Goal: Task Accomplishment & Management: Use online tool/utility

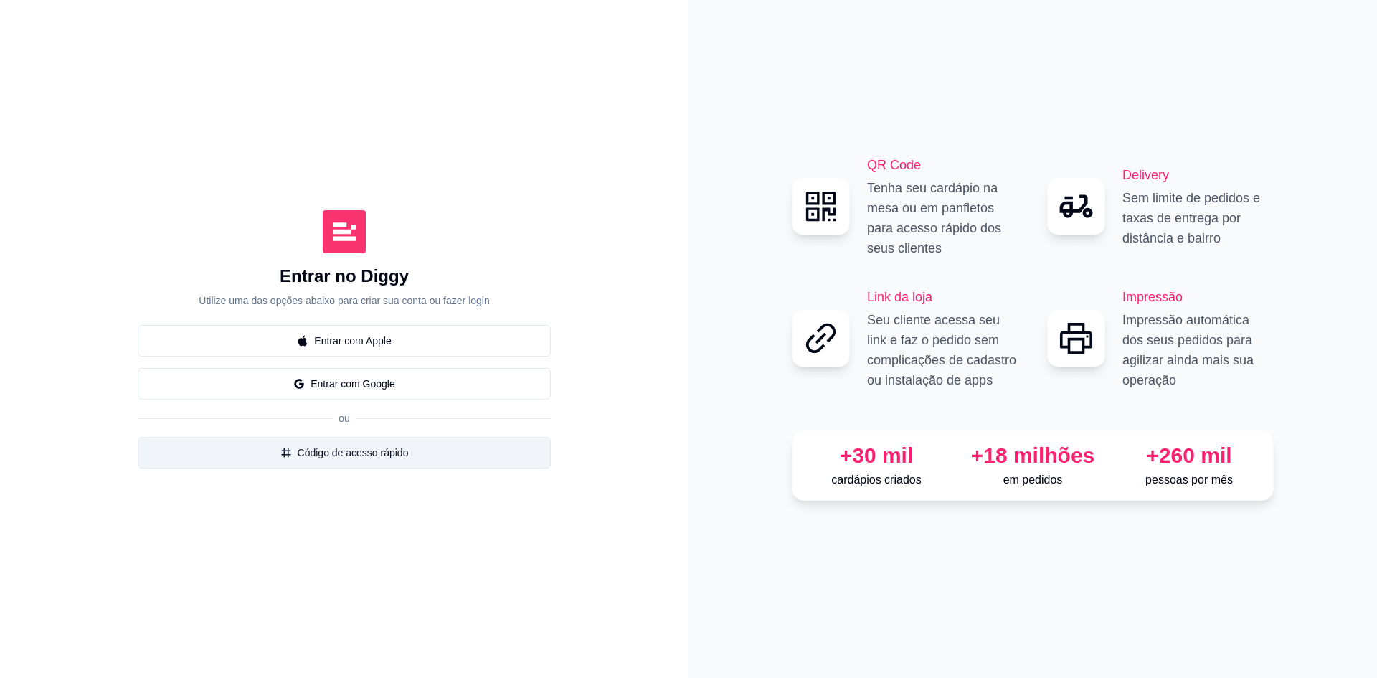
click at [321, 460] on button "Código de acesso rápido" at bounding box center [344, 453] width 413 height 32
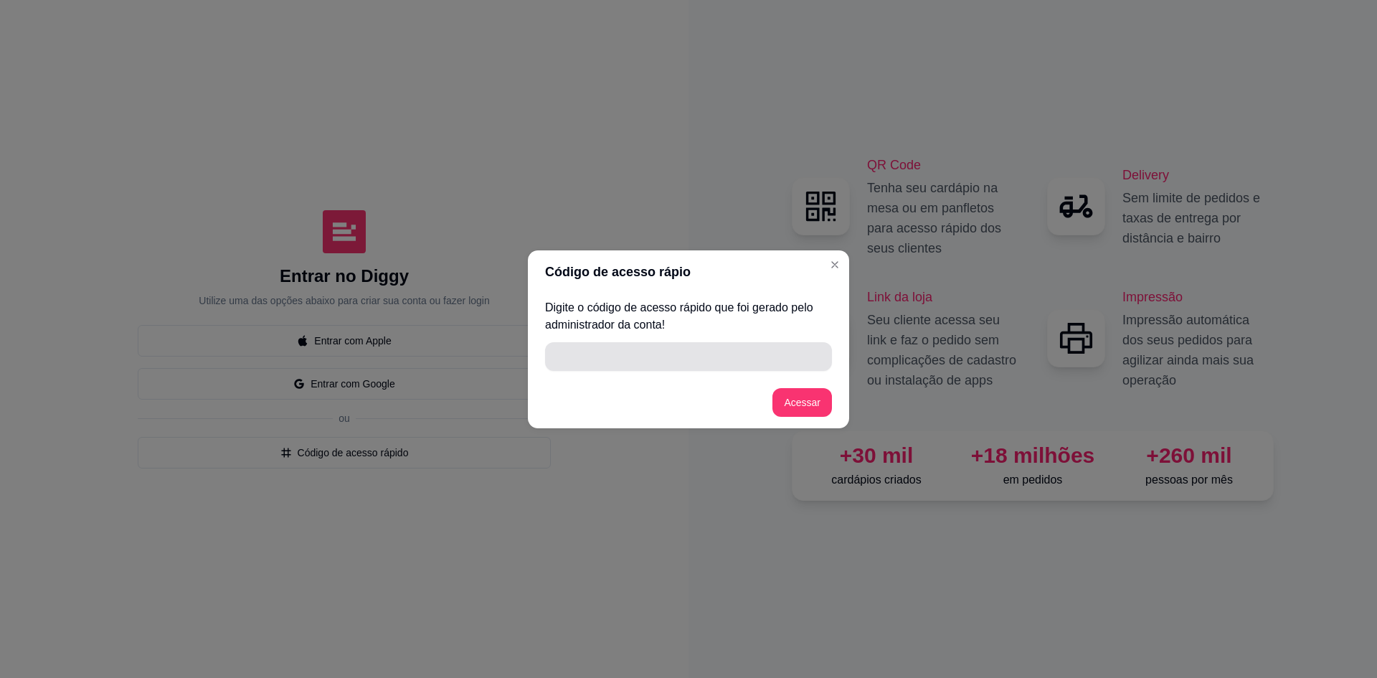
click at [575, 354] on input "" at bounding box center [688, 356] width 270 height 29
click at [670, 361] on input "" at bounding box center [688, 356] width 270 height 29
type input "C1B0D"
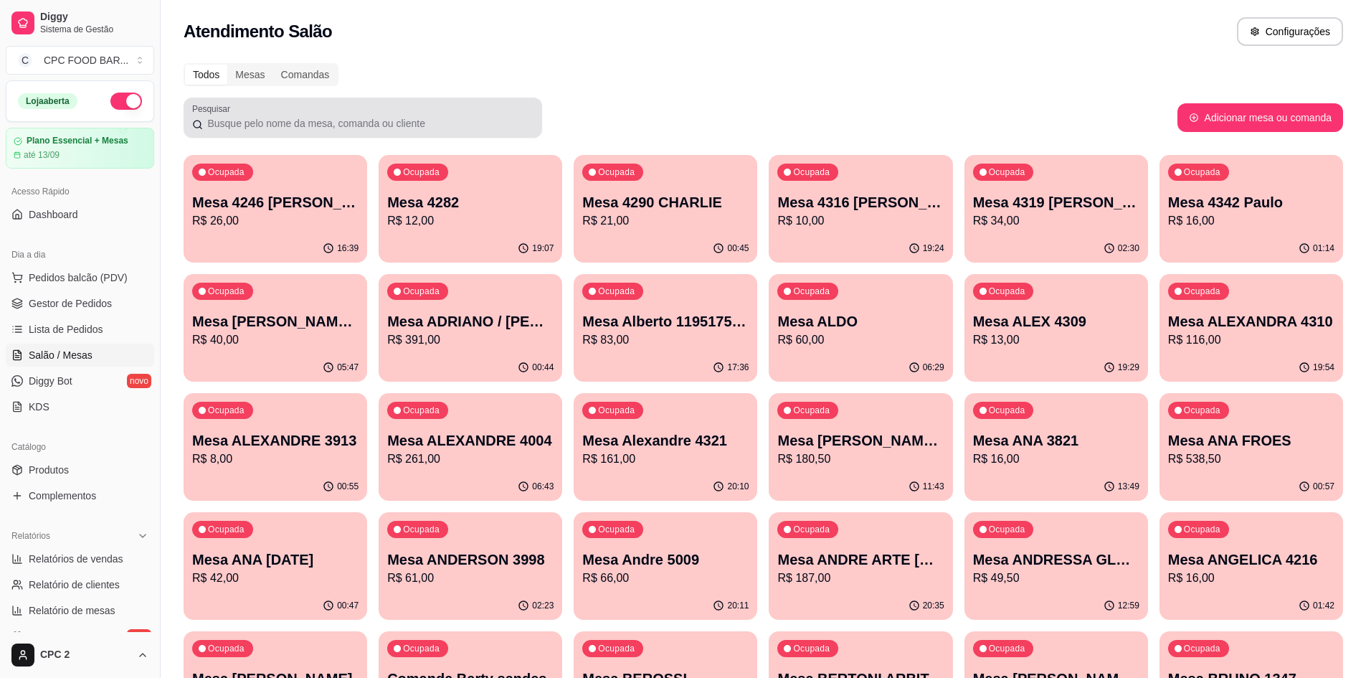
click at [224, 112] on label "Pesquisar" at bounding box center [213, 109] width 43 height 12
click at [224, 116] on input "Pesquisar" at bounding box center [368, 123] width 331 height 14
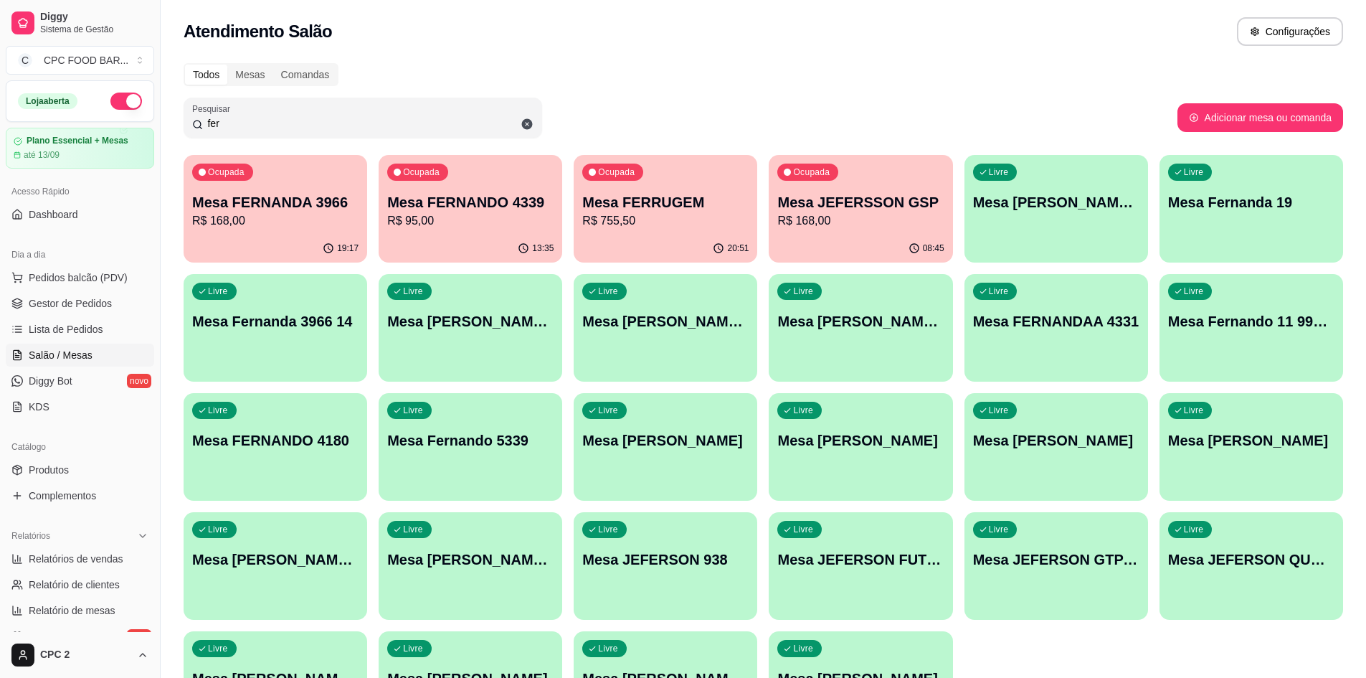
click at [313, 206] on p "Mesa FERNANDA 3966" at bounding box center [275, 202] width 166 height 20
drag, startPoint x: 485, startPoint y: 123, endPoint x: 130, endPoint y: 108, distance: 355.9
click at [130, 108] on div "Diggy Sistema de Gestão C CPC FOOD BAR ... Loja aberta Plano Essencial + Mesas …" at bounding box center [683, 398] width 1366 height 797
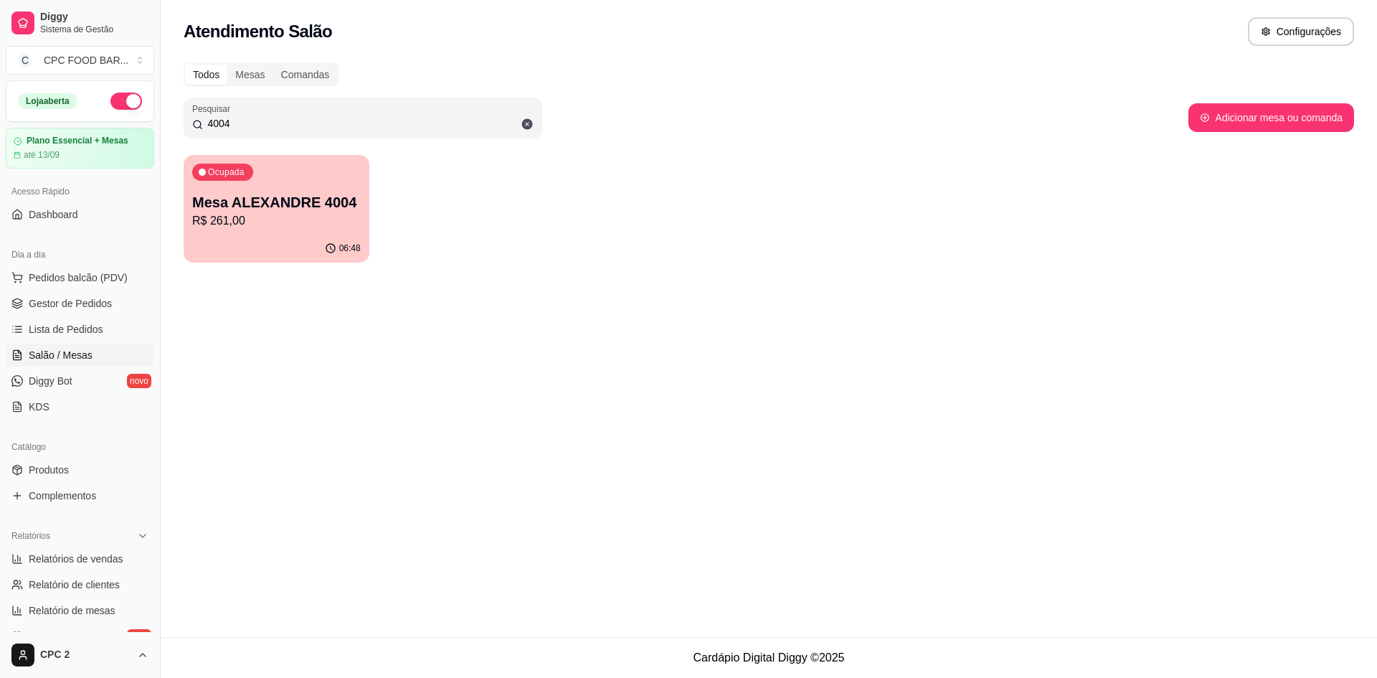
type input "4004"
click at [333, 194] on p "Mesa ALEXANDRE 4004" at bounding box center [276, 202] width 163 height 19
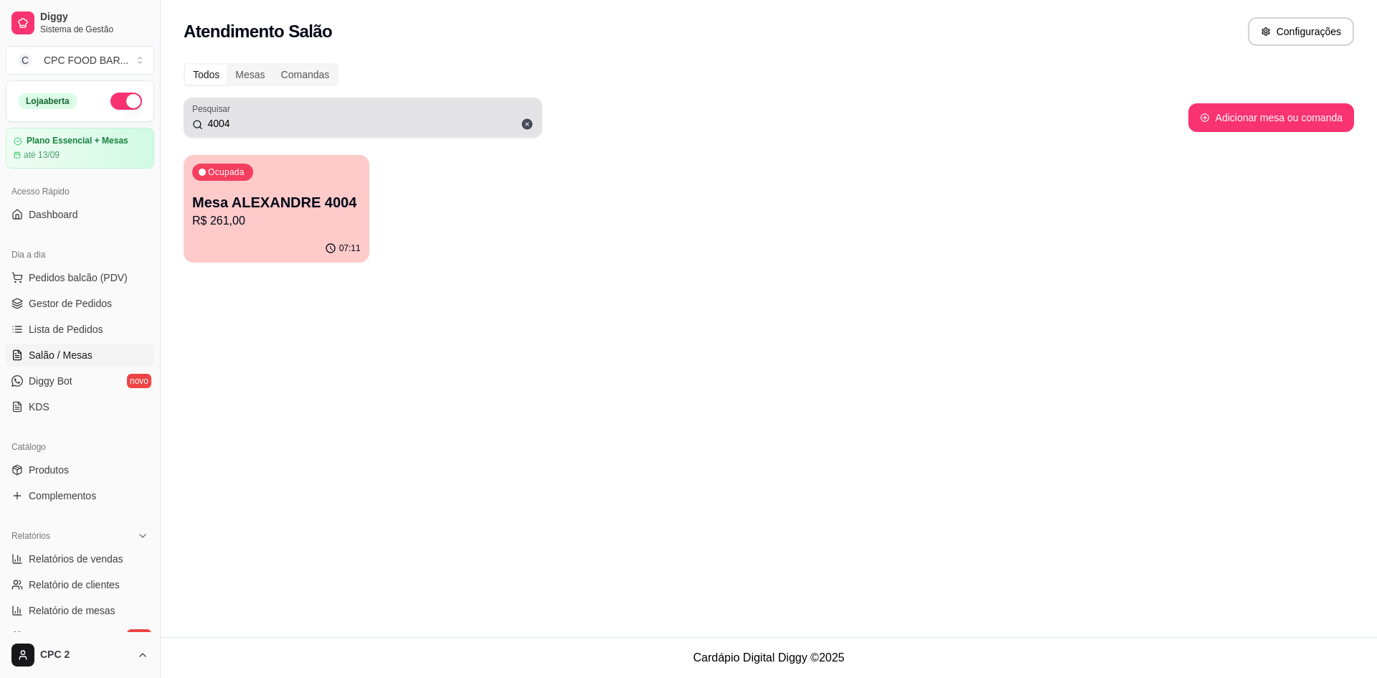
click at [527, 126] on icon at bounding box center [527, 124] width 11 height 11
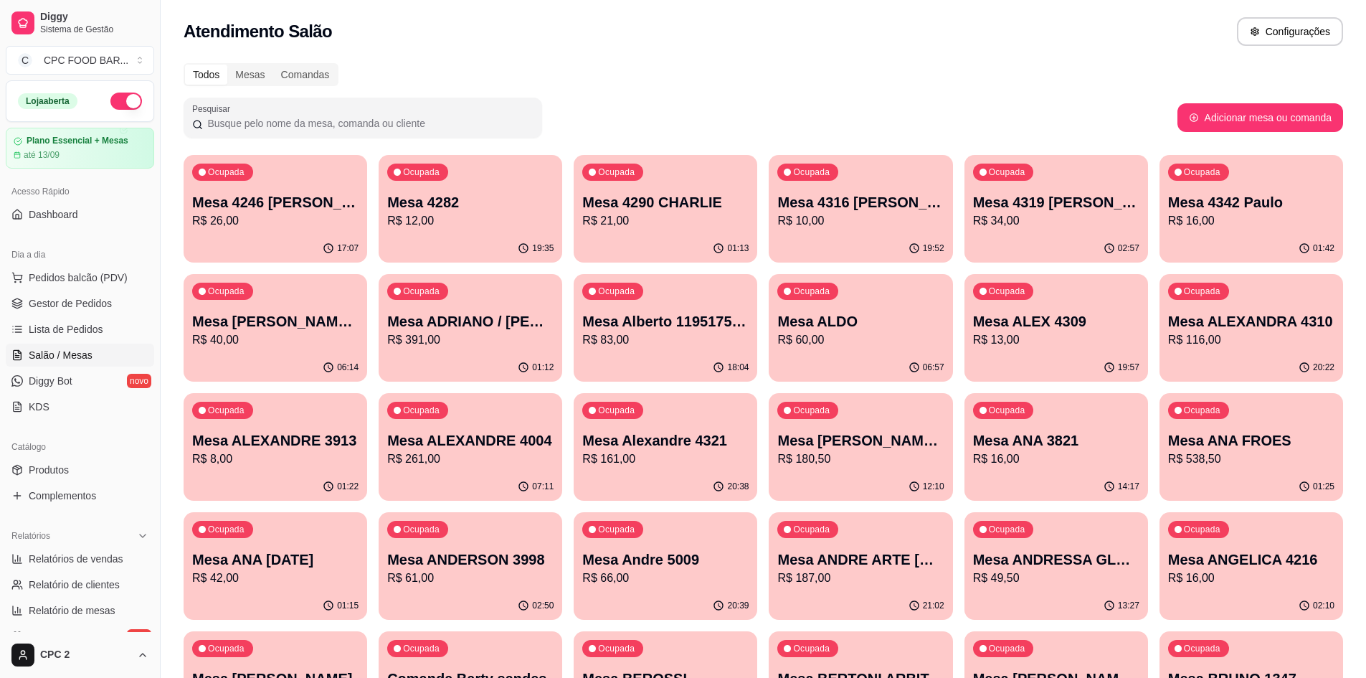
click at [389, 113] on div at bounding box center [362, 117] width 341 height 29
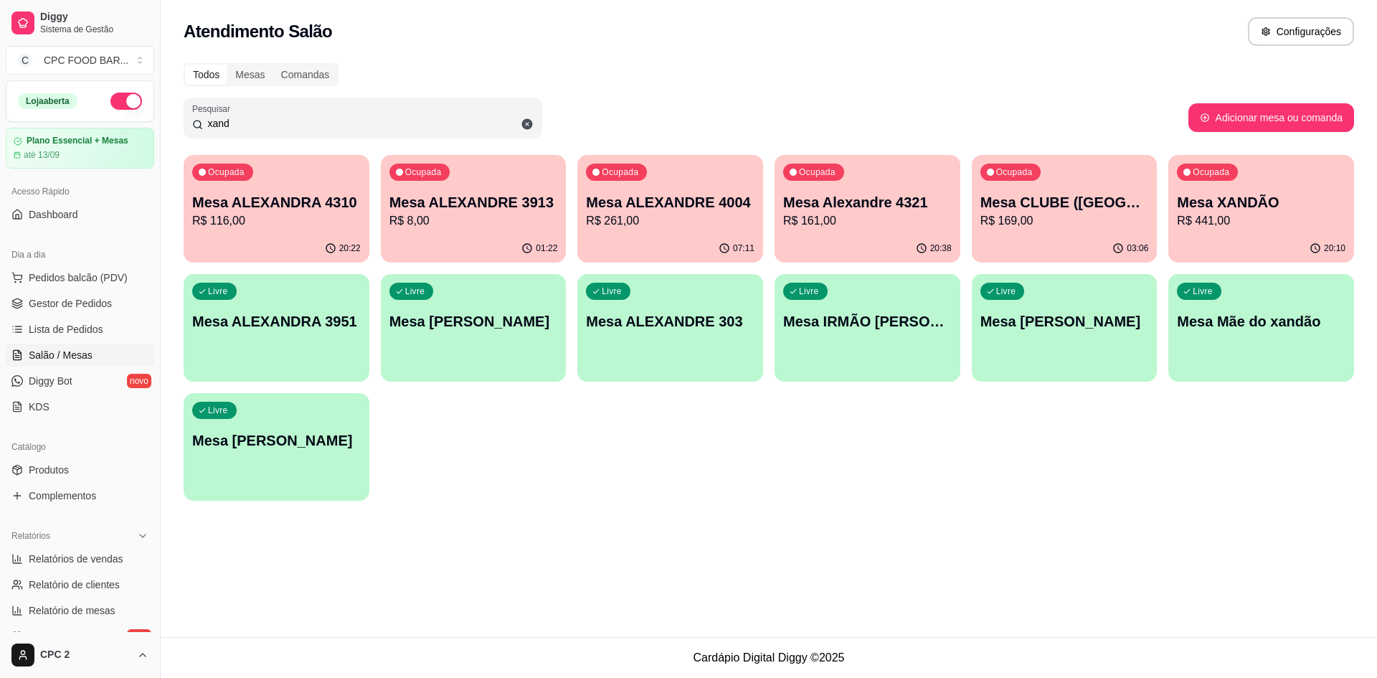
type input "xand"
click at [1245, 199] on p "Mesa XANDÃO" at bounding box center [1261, 202] width 168 height 20
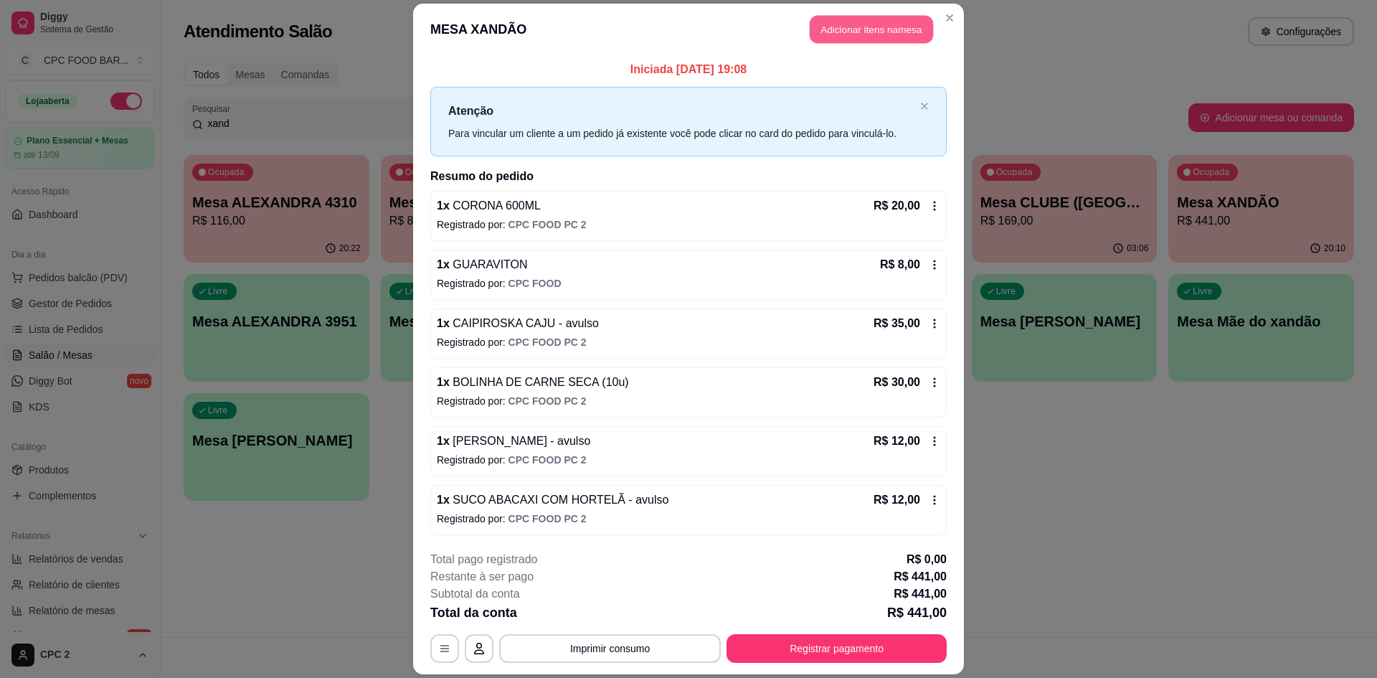
click at [886, 34] on button "Adicionar itens na mesa" at bounding box center [870, 29] width 123 height 28
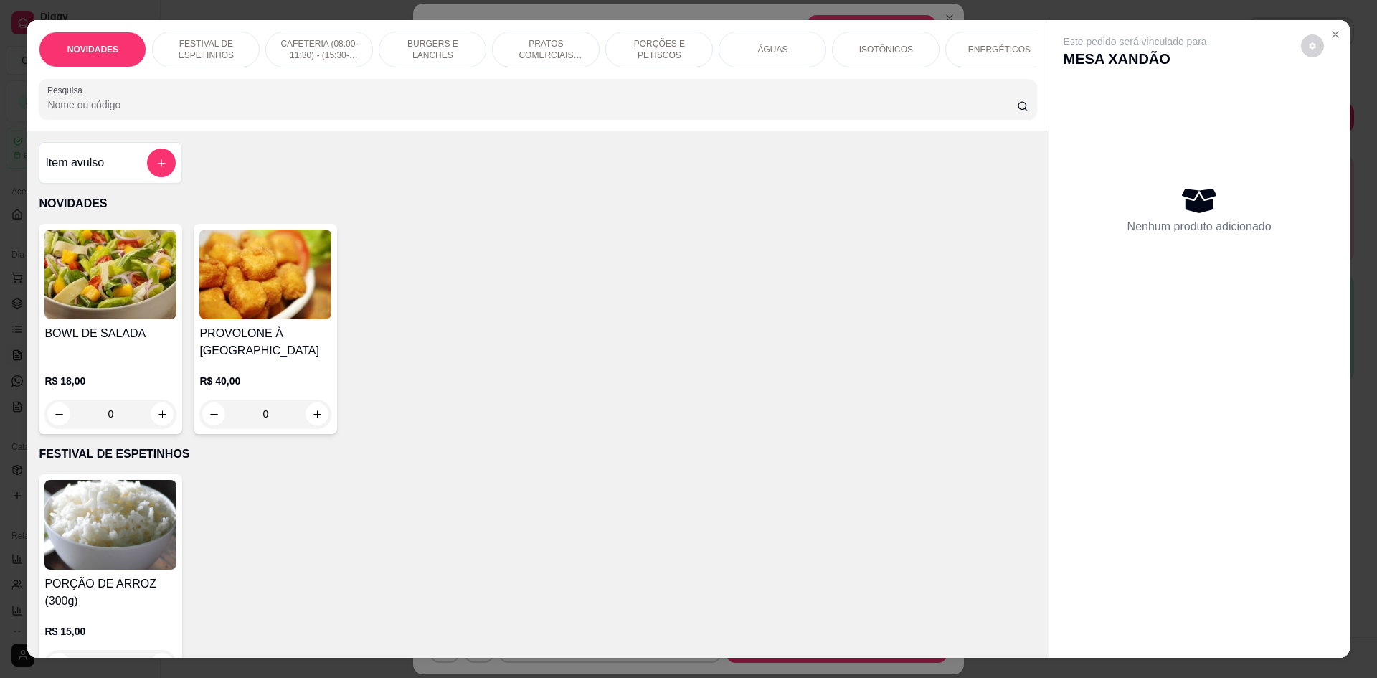
click at [789, 46] on div "ÁGUAS" at bounding box center [772, 50] width 108 height 36
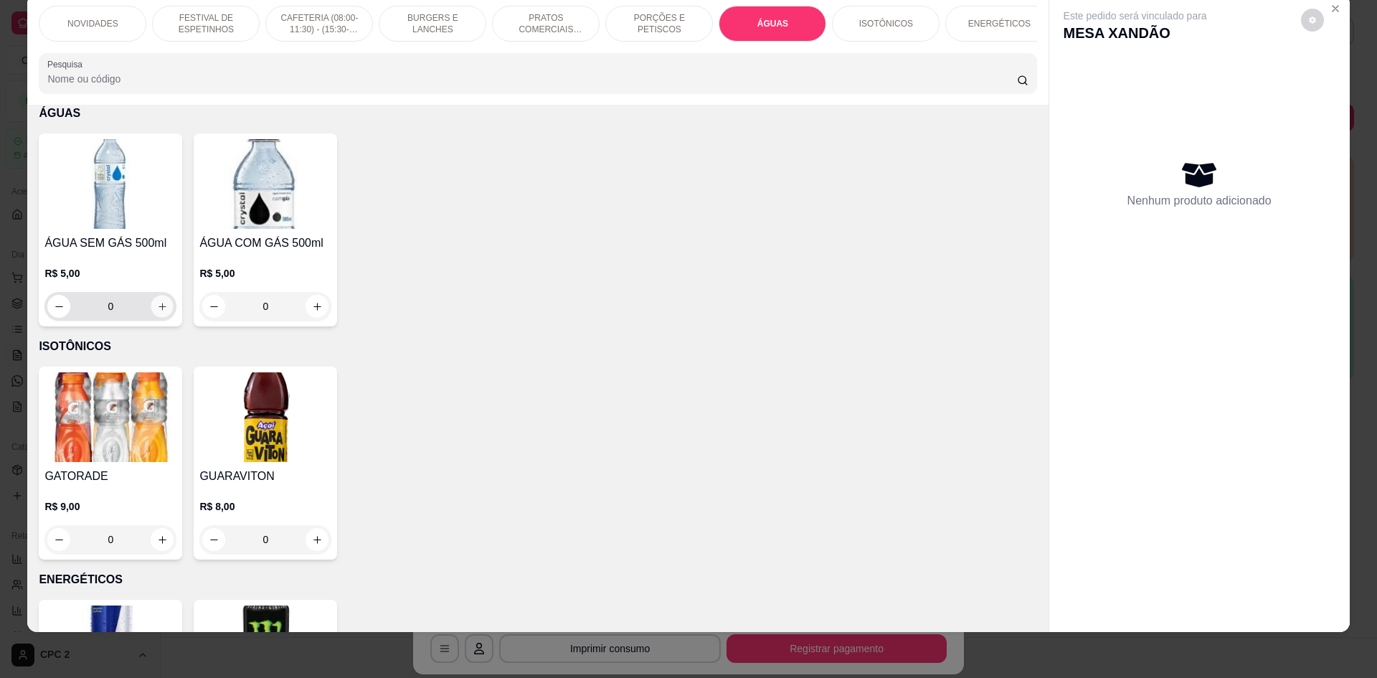
click at [157, 312] on icon "increase-product-quantity" at bounding box center [162, 306] width 11 height 11
type input "1"
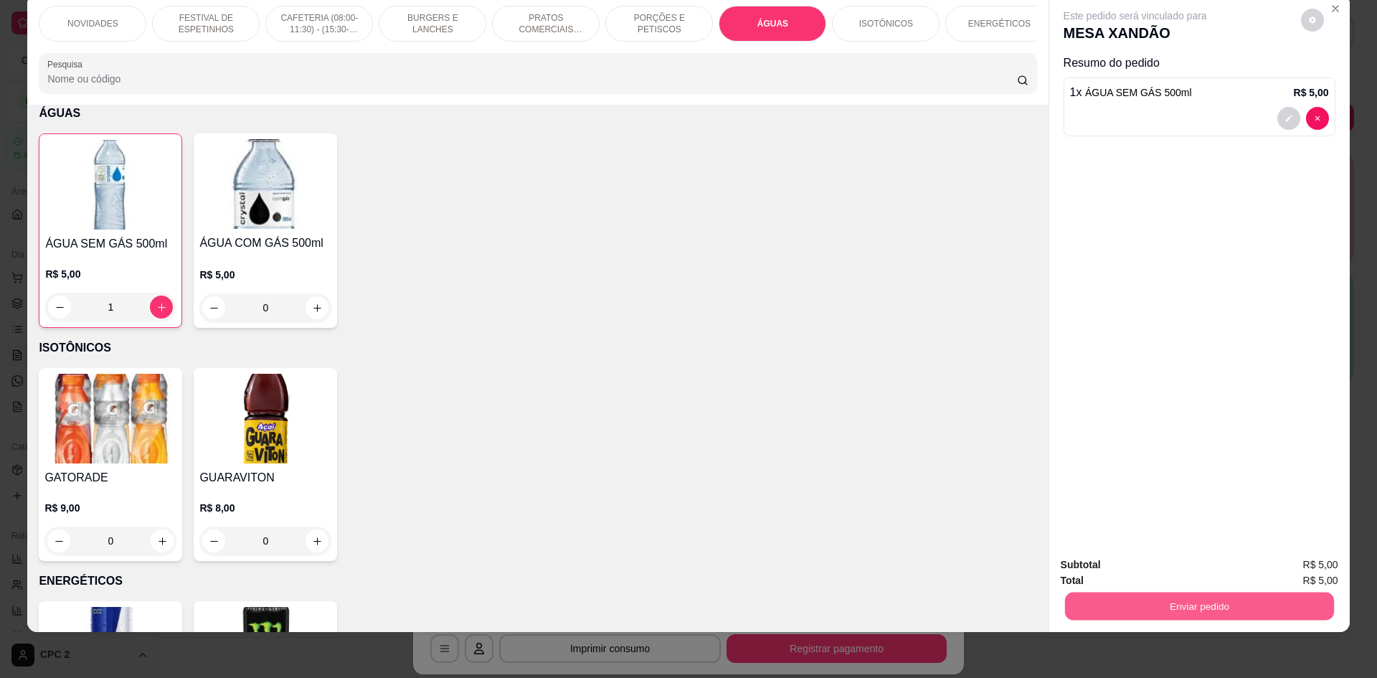
click at [1152, 607] on button "Enviar pedido" at bounding box center [1198, 605] width 269 height 28
click at [1156, 568] on button "Não registrar e enviar pedido" at bounding box center [1151, 570] width 149 height 27
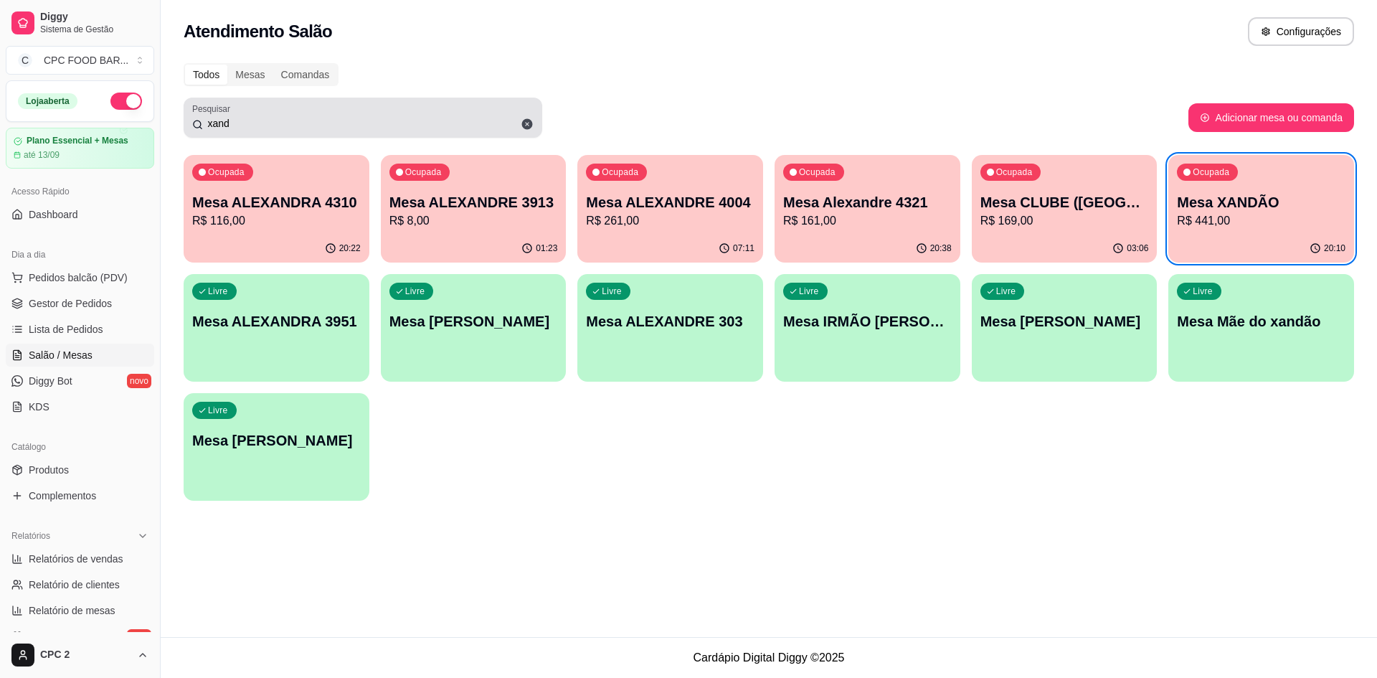
click at [521, 124] on icon at bounding box center [527, 124] width 13 height 13
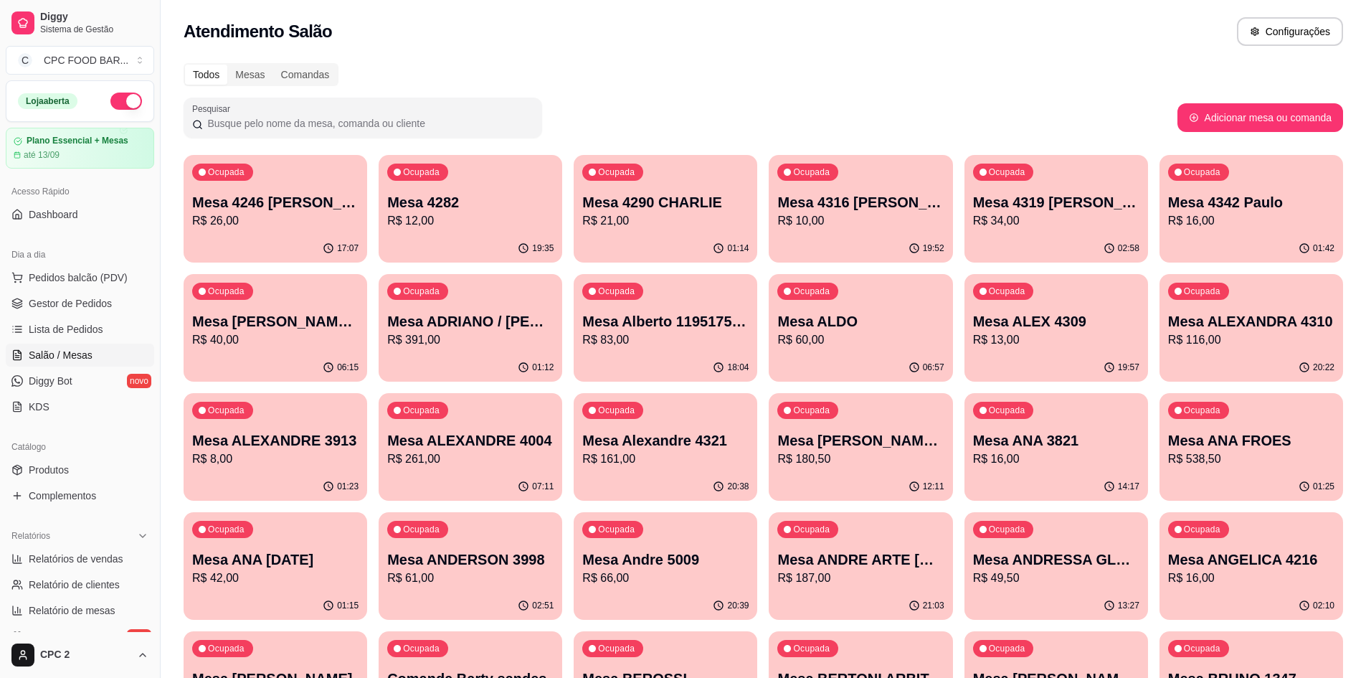
click at [408, 125] on input "Pesquisar" at bounding box center [368, 123] width 331 height 14
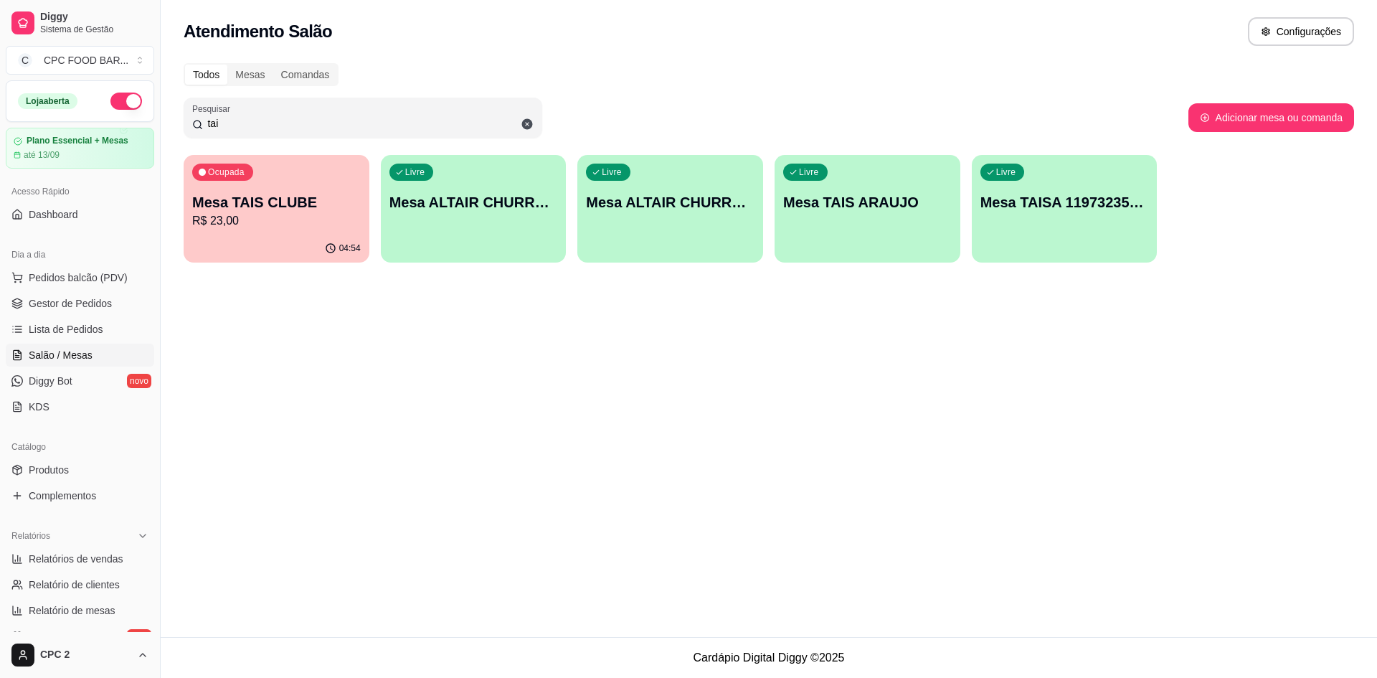
type input "tai"
click at [295, 217] on p "R$ 23,00" at bounding box center [276, 220] width 163 height 16
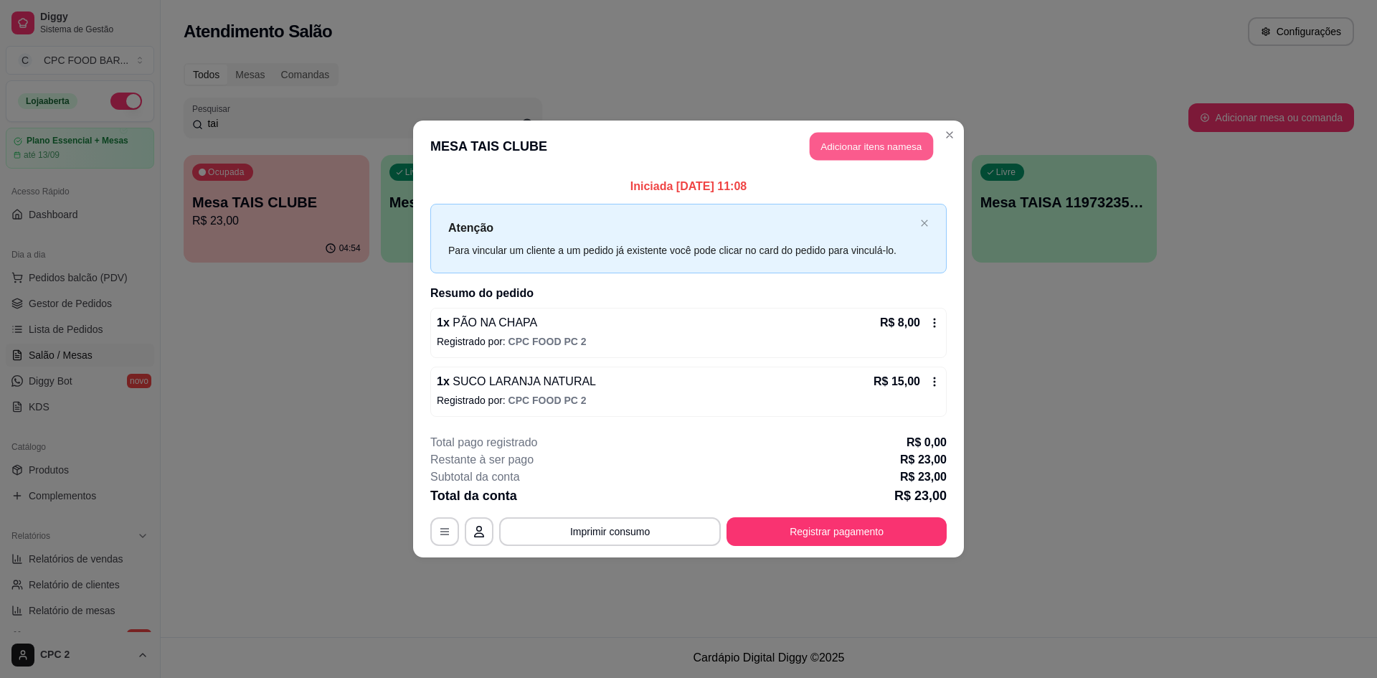
click at [844, 153] on button "Adicionar itens na mesa" at bounding box center [870, 147] width 123 height 28
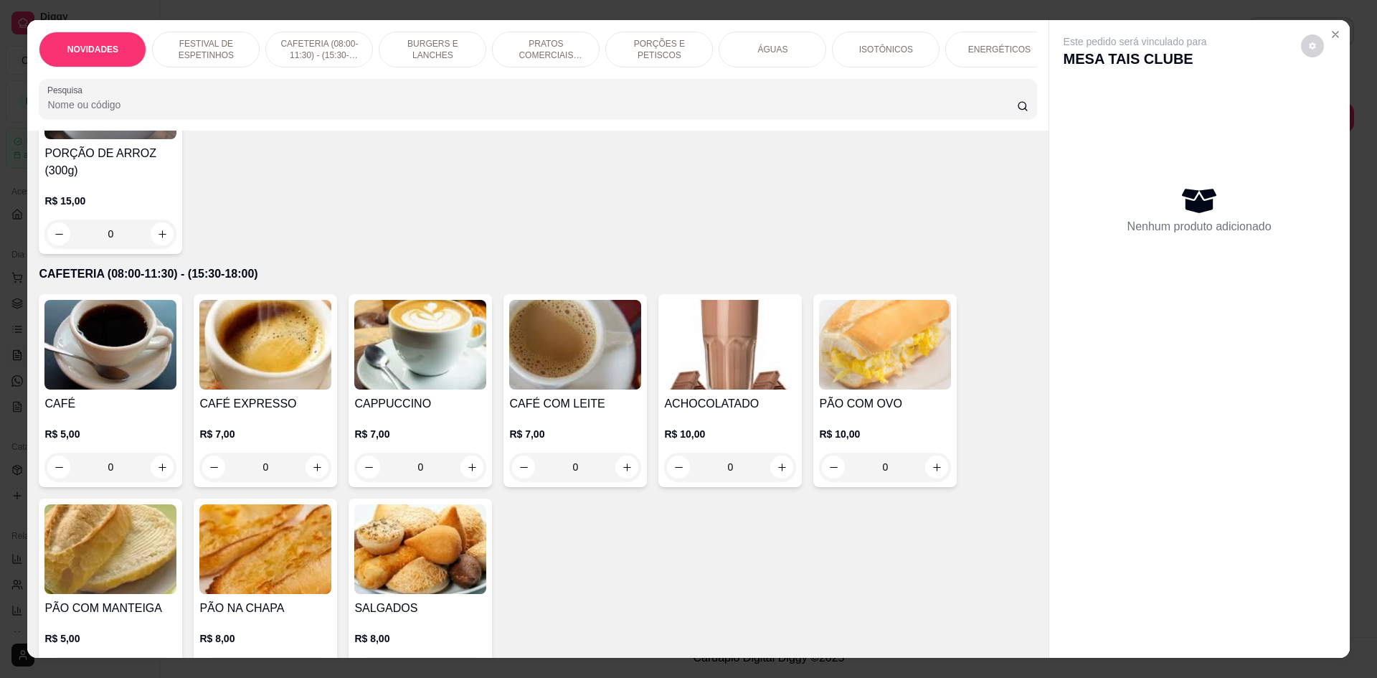
scroll to position [502, 0]
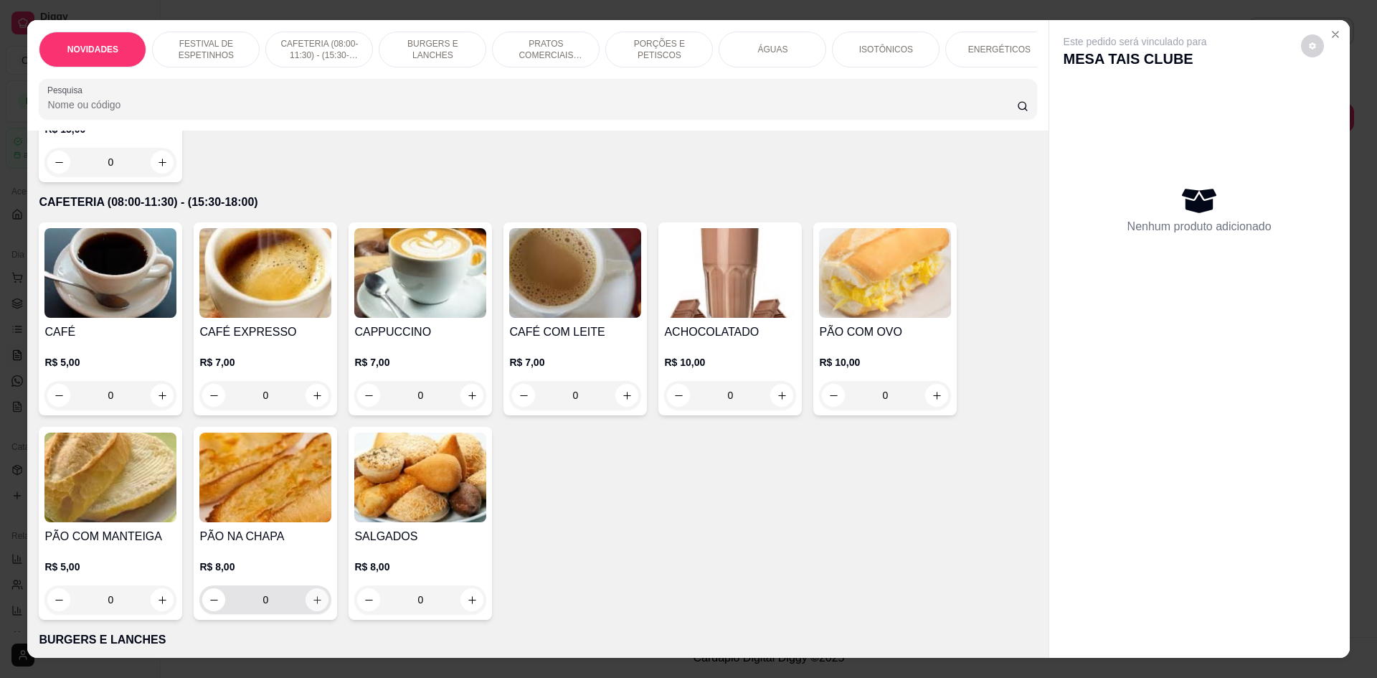
click at [312, 605] on icon "increase-product-quantity" at bounding box center [317, 599] width 11 height 11
type input "1"
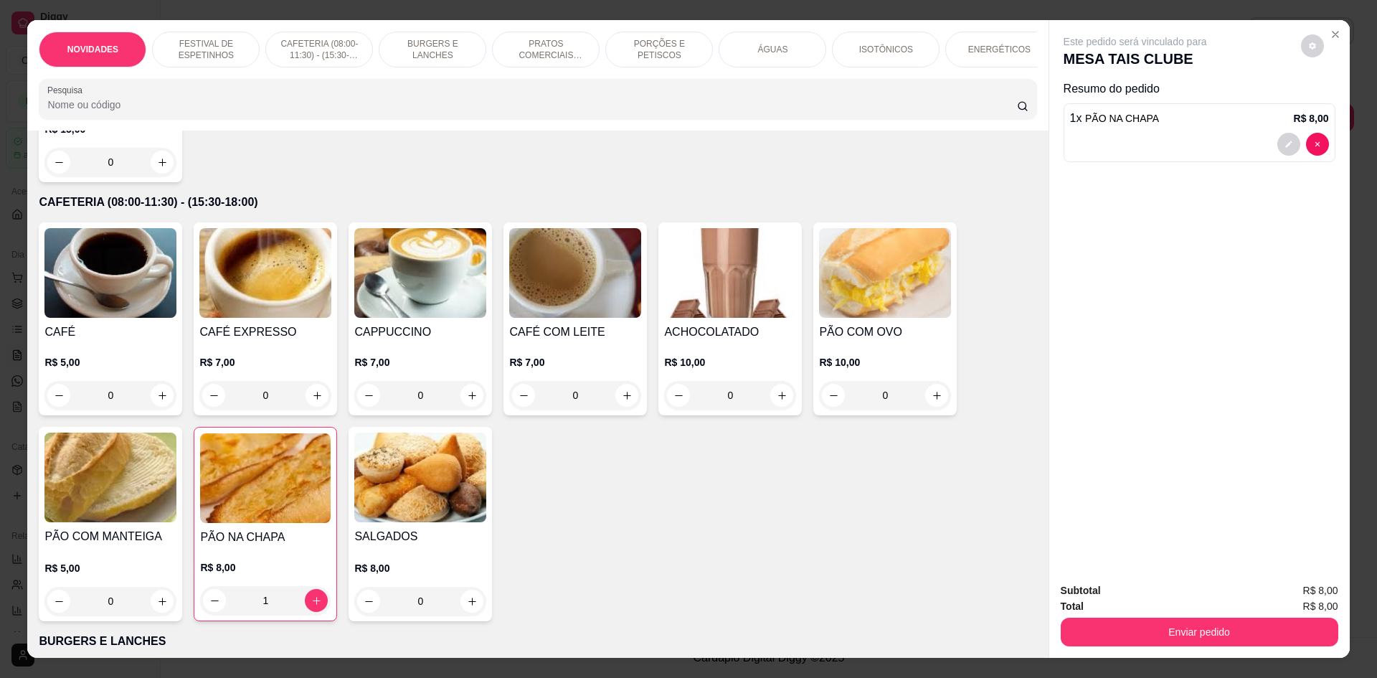
click at [199, 112] on input "Pesquisa" at bounding box center [531, 105] width 969 height 14
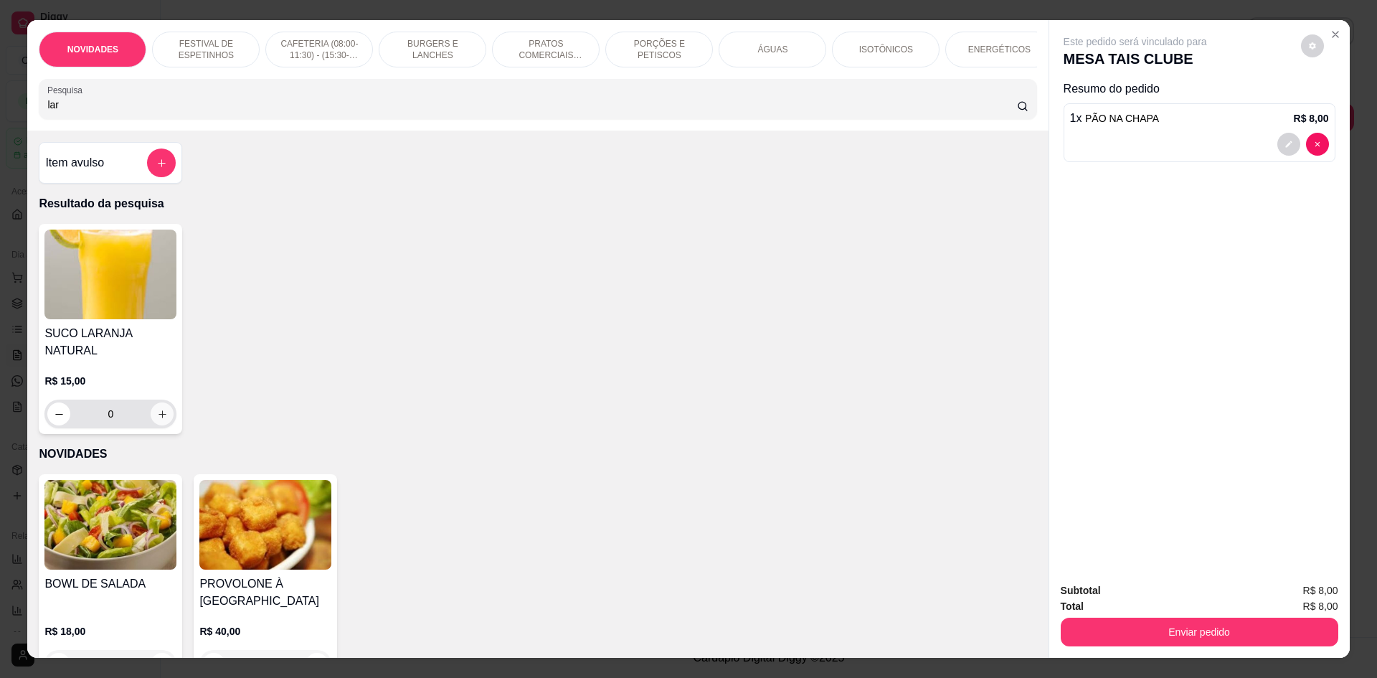
type input "lar"
click at [163, 404] on button "increase-product-quantity" at bounding box center [162, 414] width 22 height 22
type input "1"
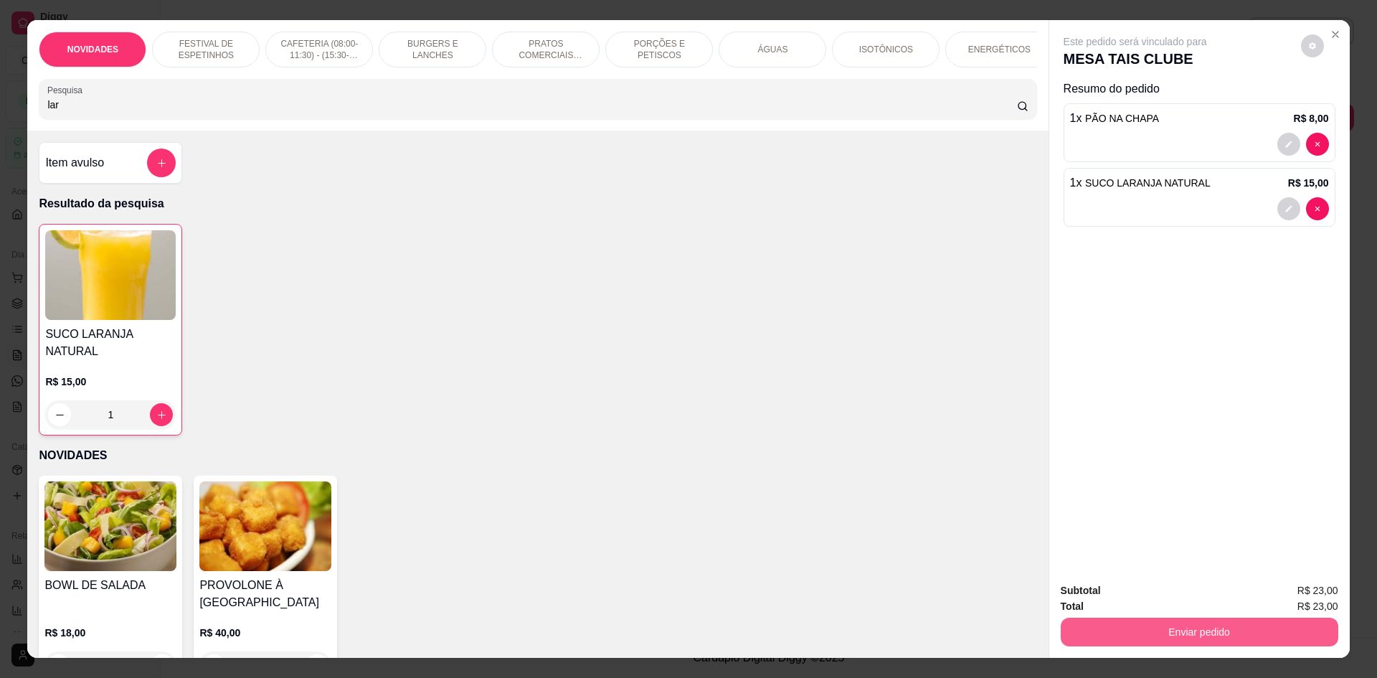
click at [1178, 630] on button "Enviar pedido" at bounding box center [1198, 631] width 277 height 29
click at [1168, 594] on button "Não registrar e enviar pedido" at bounding box center [1151, 596] width 149 height 27
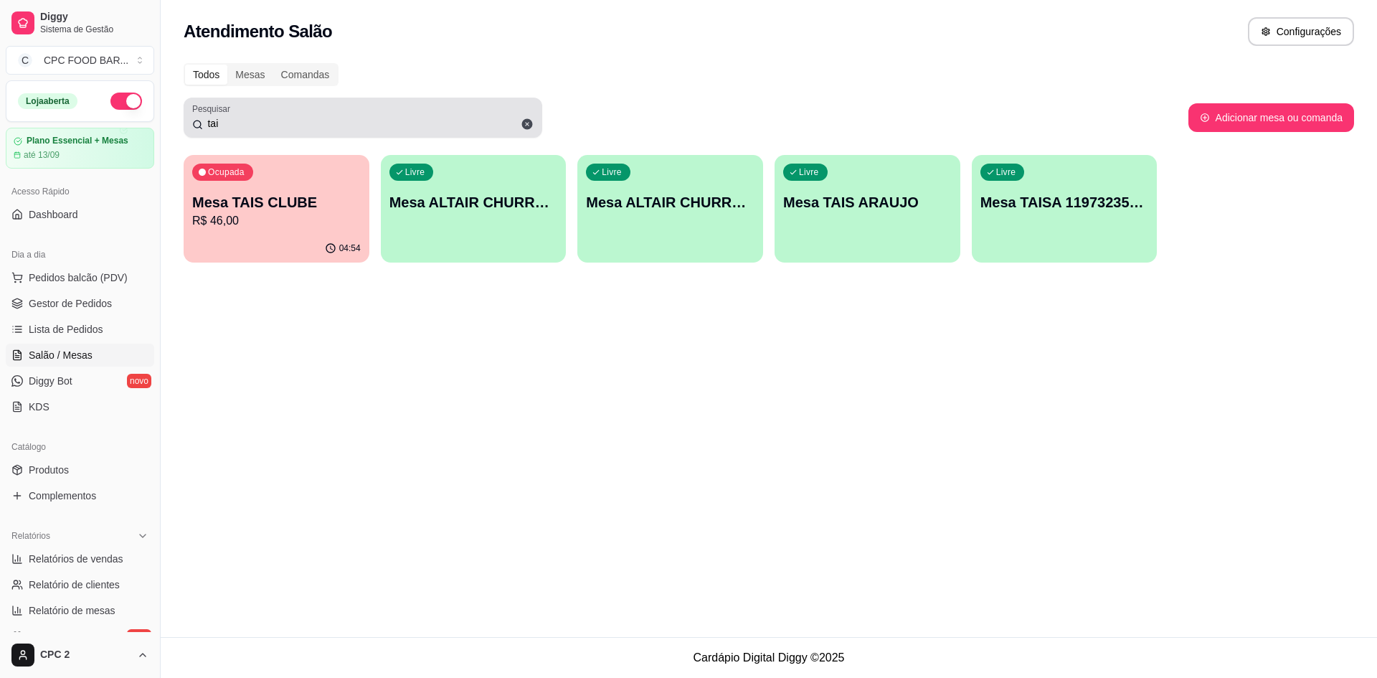
click at [525, 121] on icon at bounding box center [527, 124] width 11 height 11
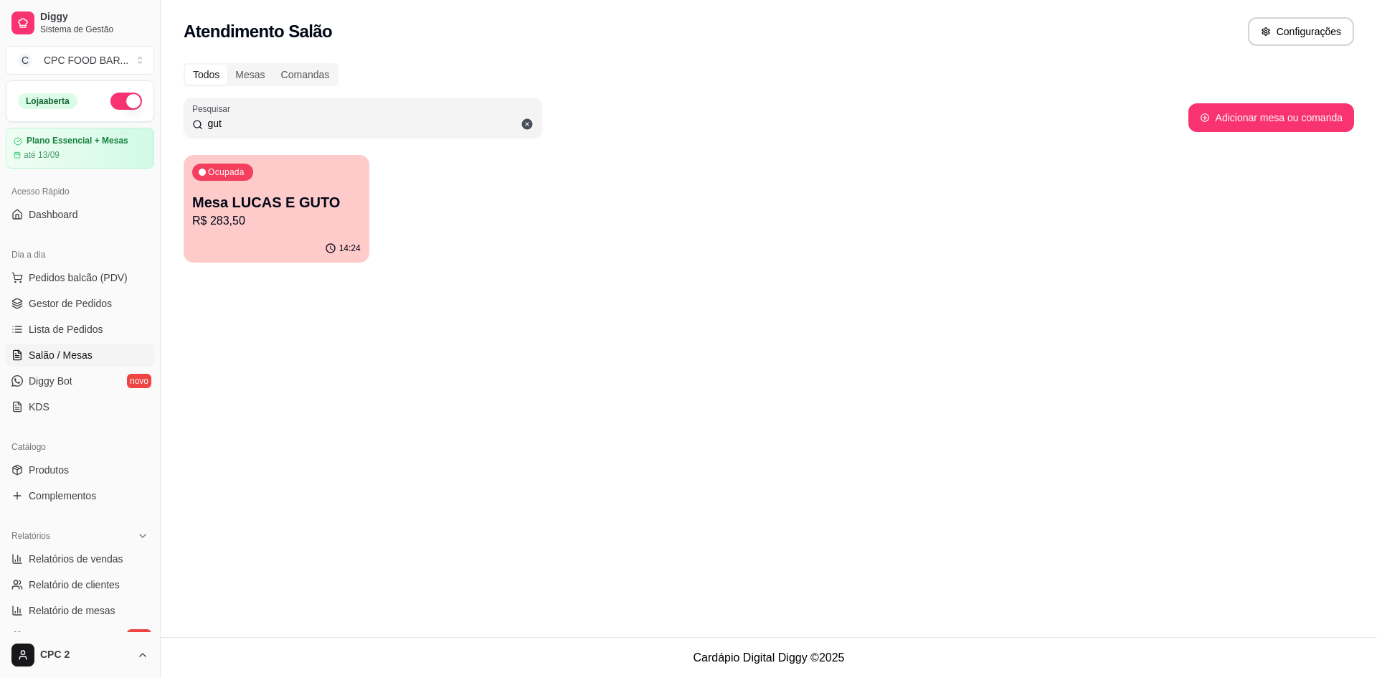
type input "gut"
click at [281, 201] on p "Mesa LUCAS E GUTO" at bounding box center [276, 202] width 168 height 20
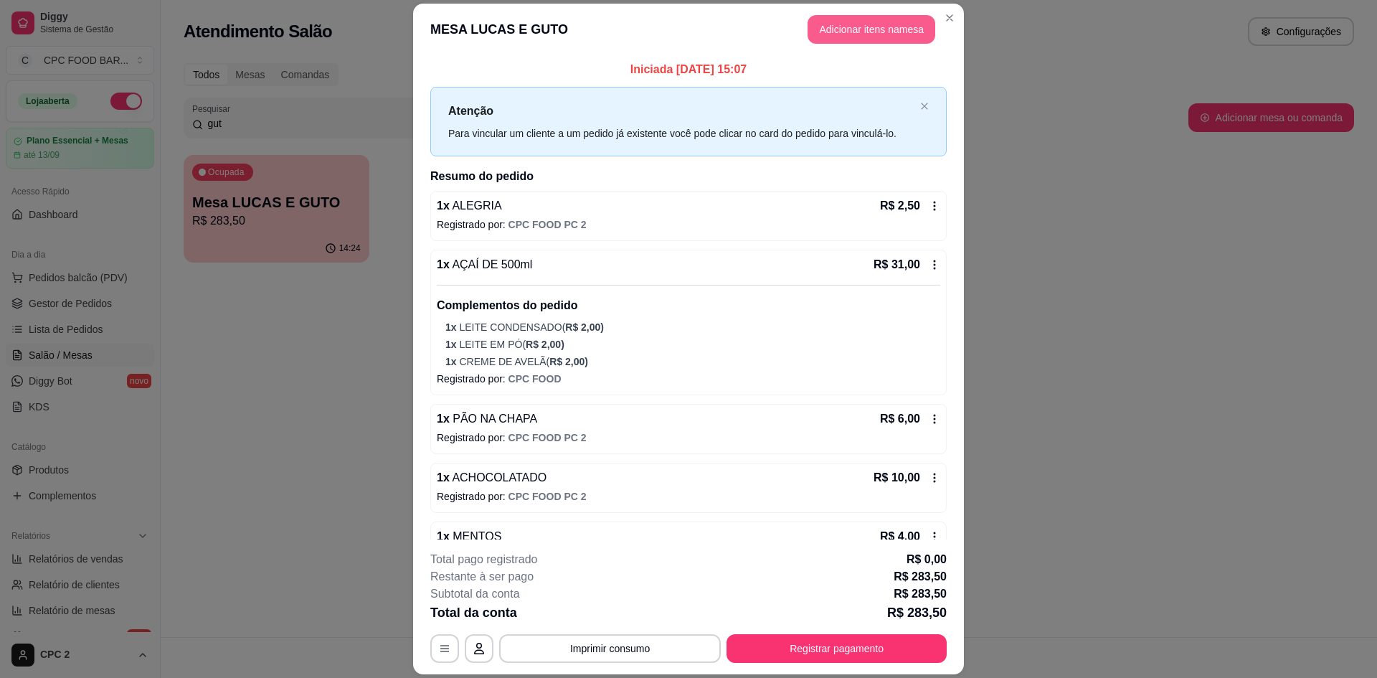
click at [843, 27] on button "Adicionar itens na mesa" at bounding box center [871, 29] width 128 height 29
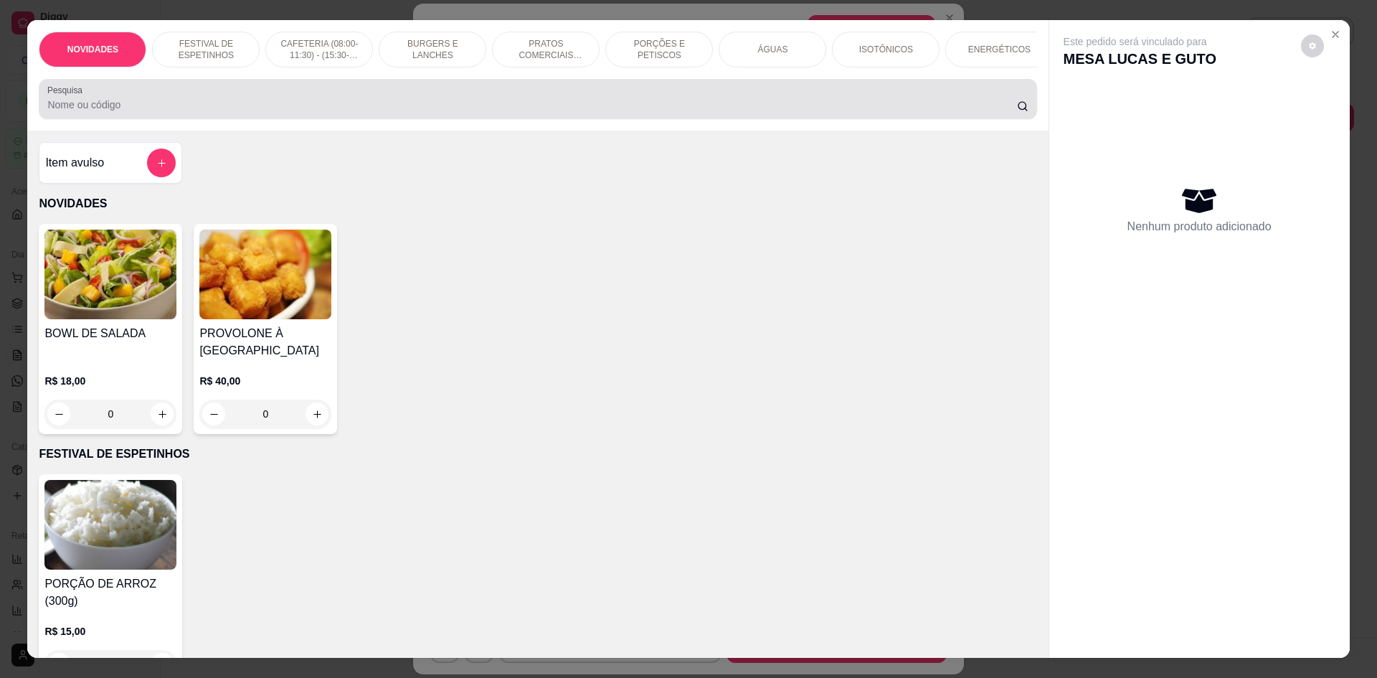
click at [548, 112] on input "Pesquisa" at bounding box center [531, 105] width 969 height 14
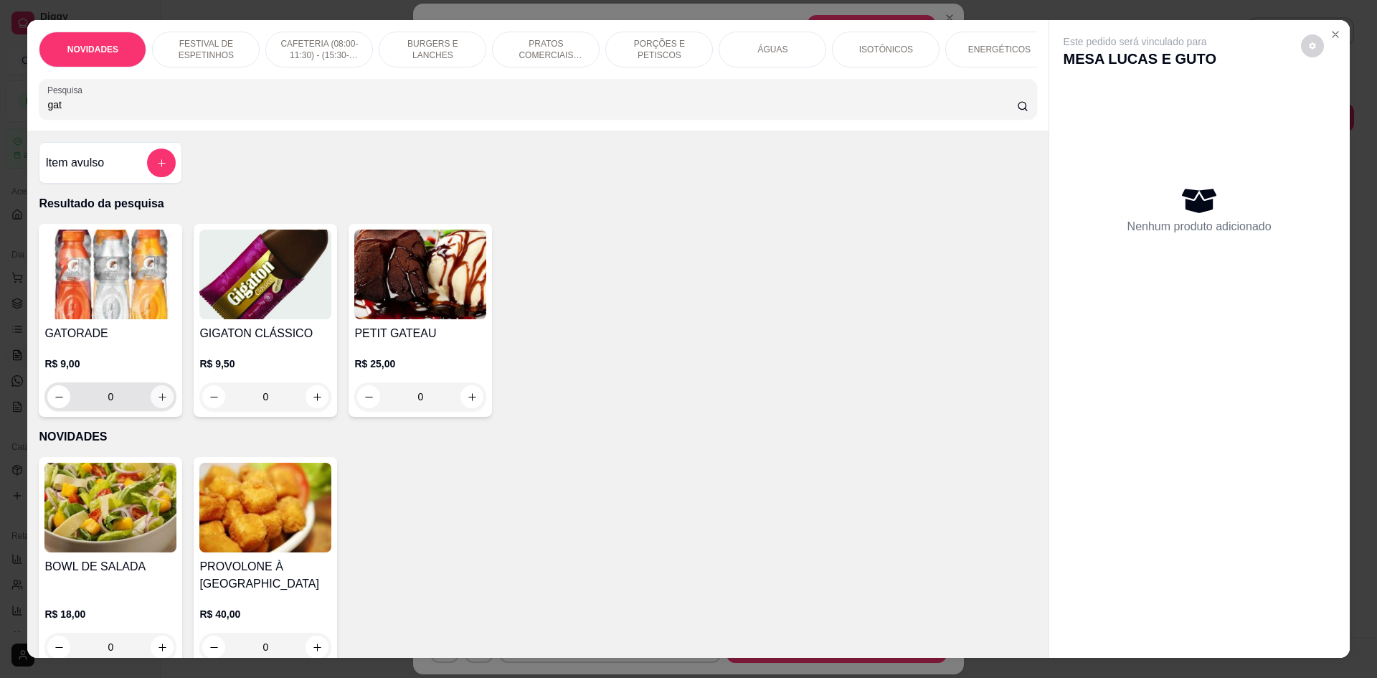
type input "gat"
click at [162, 402] on icon "increase-product-quantity" at bounding box center [162, 396] width 11 height 11
type input "1"
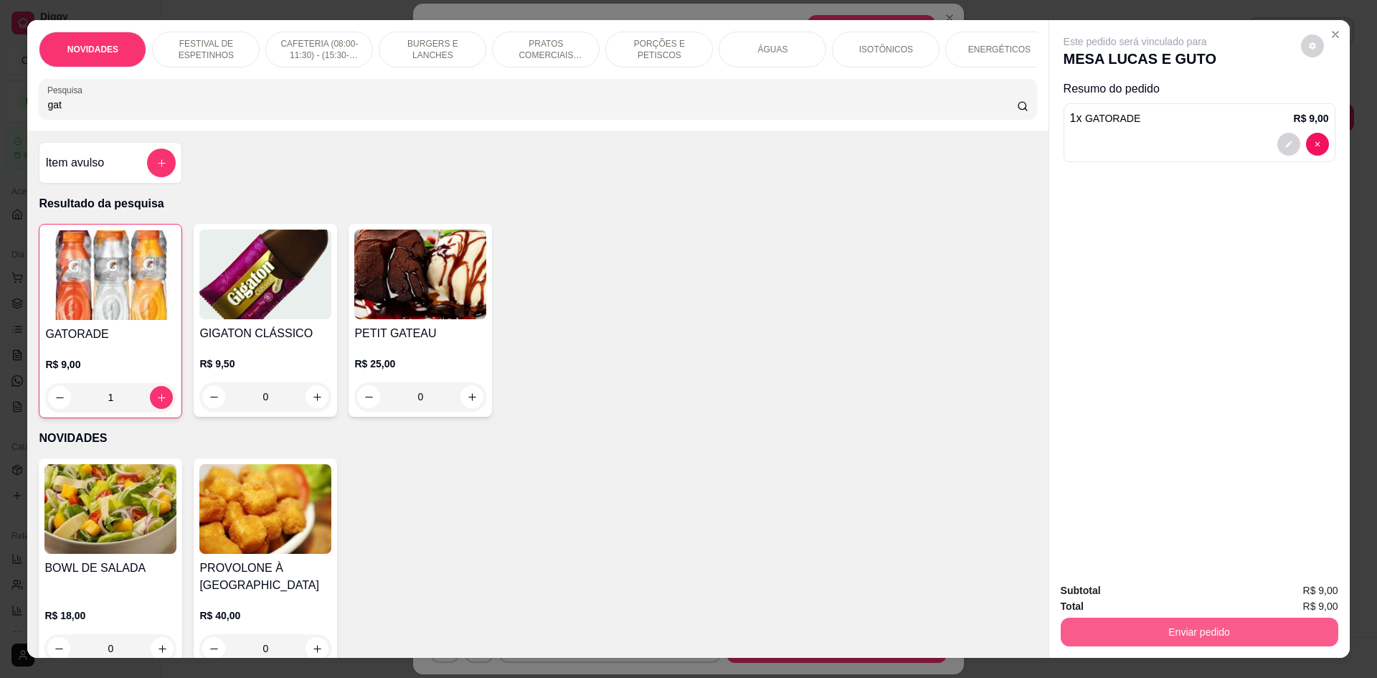
click at [1142, 640] on button "Enviar pedido" at bounding box center [1198, 631] width 277 height 29
click at [1133, 595] on button "Não registrar e enviar pedido" at bounding box center [1151, 596] width 145 height 27
